Goal: Register for event/course

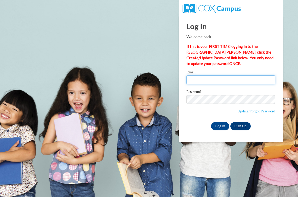
click at [204, 80] on input "Email" at bounding box center [230, 80] width 89 height 9
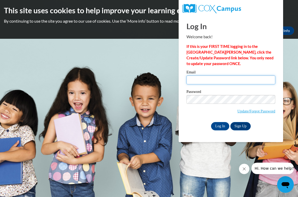
type input "maya.littlejohn@students.cau.edu"
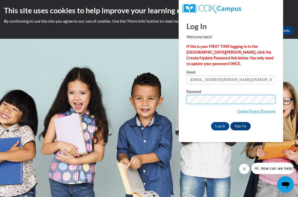
click at [219, 125] on input "Log In" at bounding box center [220, 126] width 18 height 8
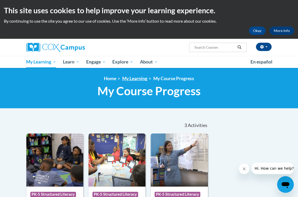
click at [142, 80] on link "My Learning" at bounding box center [134, 78] width 25 height 5
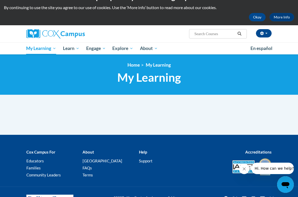
scroll to position [14, 0]
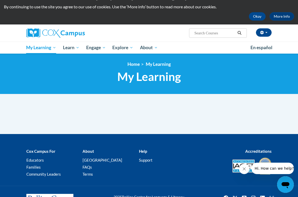
click at [210, 33] on input "Search..." at bounding box center [215, 33] width 42 height 6
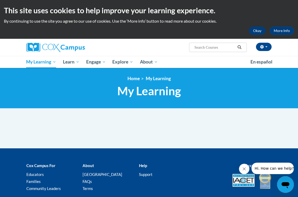
scroll to position [0, 0]
click at [257, 30] on button "Okay" at bounding box center [257, 31] width 17 height 8
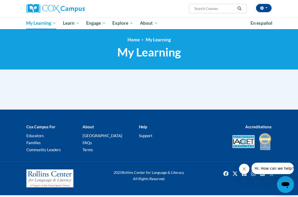
click at [203, 13] on span "Search Search..." at bounding box center [218, 8] width 58 height 9
click at [201, 9] on input "Search..." at bounding box center [215, 8] width 42 height 6
type input "data"
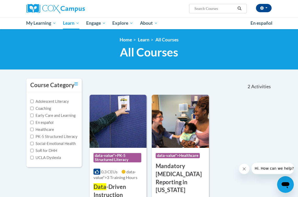
type input "data"
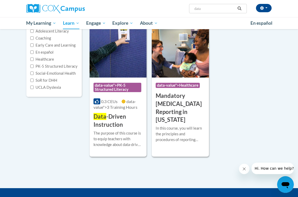
scroll to position [73, 0]
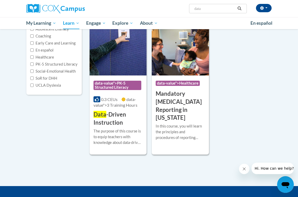
click at [114, 106] on span "data-value">3 Training Hours" at bounding box center [115, 102] width 44 height 11
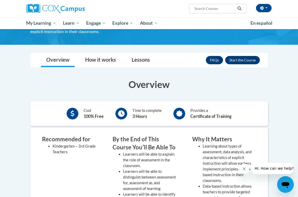
scroll to position [35, 0]
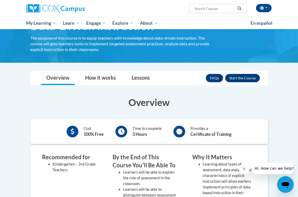
click at [242, 76] on button "Enroll" at bounding box center [242, 78] width 35 height 8
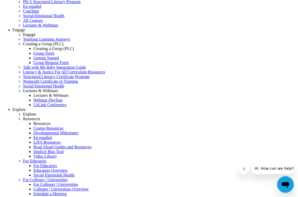
scroll to position [124, 0]
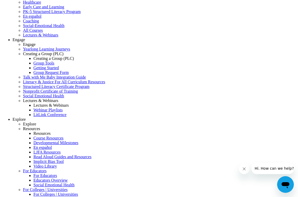
radio input "true"
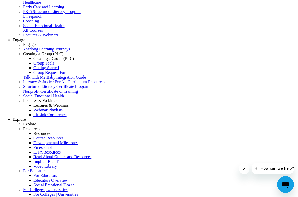
radio input "true"
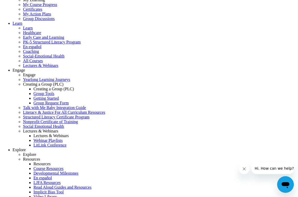
scroll to position [90, 0]
